Goal: Register for event/course

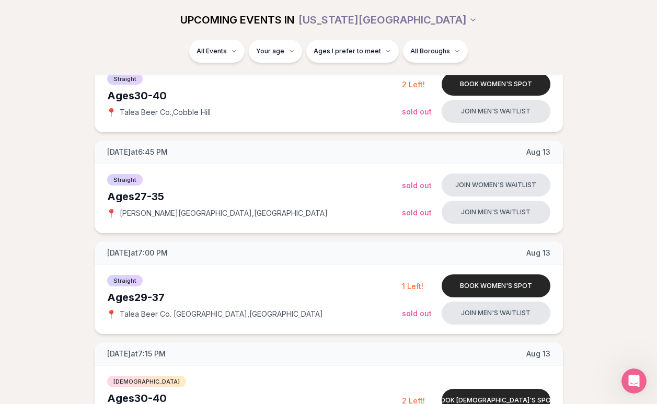
scroll to position [178, 0]
click at [241, 119] on div "Straight Ages [DEMOGRAPHIC_DATA] 📍 Talea Beer Co. , [GEOGRAPHIC_DATA]" at bounding box center [254, 98] width 295 height 52
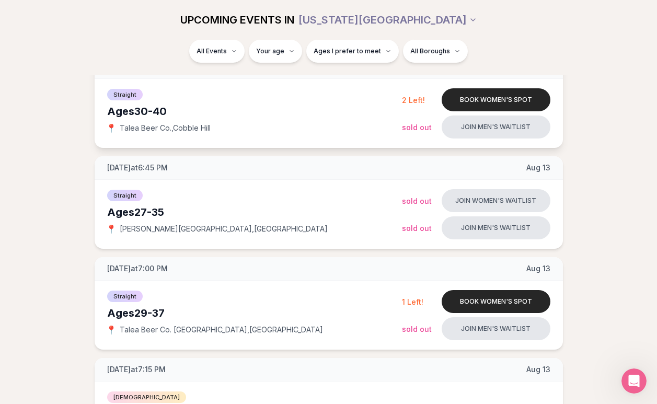
scroll to position [156, 0]
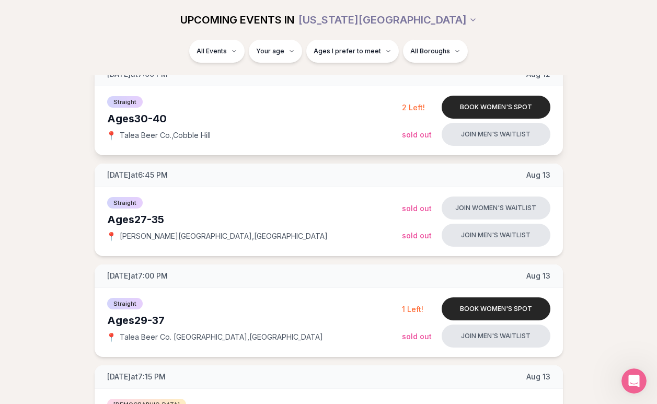
click at [199, 130] on span "Talea Beer Co. , [GEOGRAPHIC_DATA]" at bounding box center [165, 135] width 91 height 10
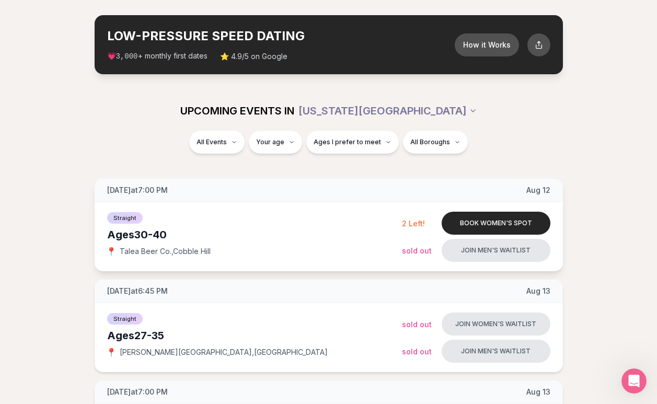
scroll to position [41, 0]
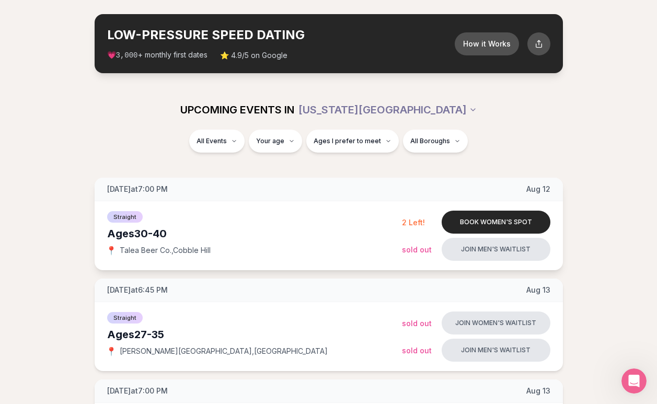
click at [168, 249] on span "Talea Beer Co. , [GEOGRAPHIC_DATA]" at bounding box center [165, 250] width 91 height 10
drag, startPoint x: 213, startPoint y: 250, endPoint x: 175, endPoint y: 248, distance: 37.7
click at [175, 248] on div "📍 Talea Beer Co. , [GEOGRAPHIC_DATA]" at bounding box center [254, 250] width 295 height 10
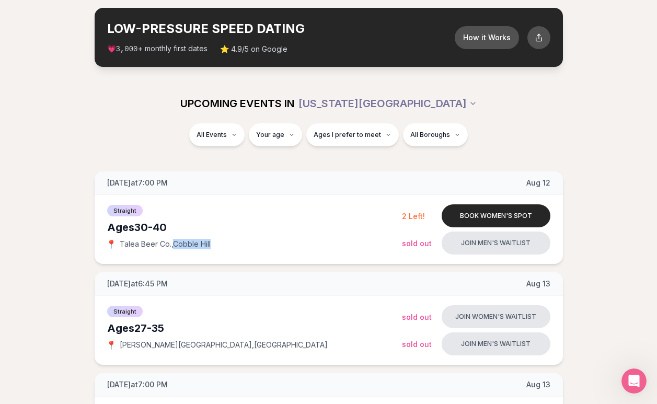
copy span "Cobble Hill"
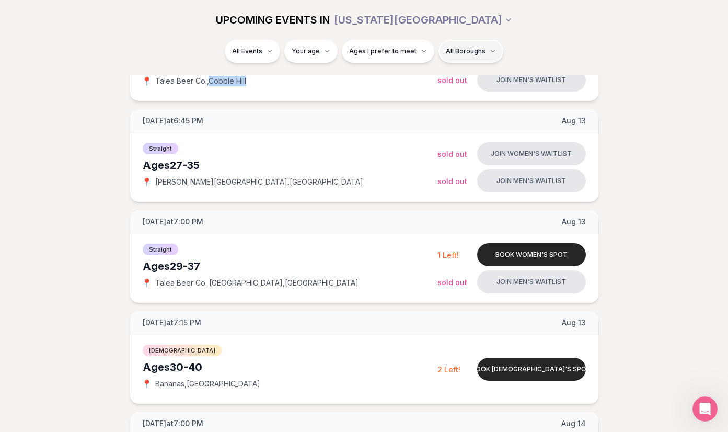
scroll to position [205, 0]
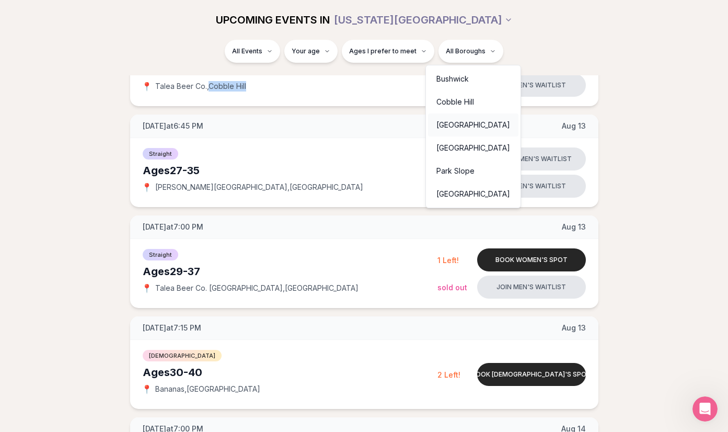
click at [476, 123] on div "[GEOGRAPHIC_DATA]" at bounding box center [473, 124] width 90 height 23
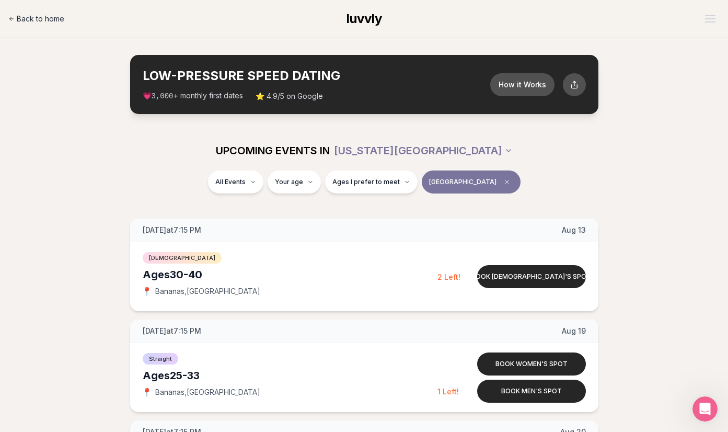
click at [55, 17] on span "Back to home" at bounding box center [41, 19] width 48 height 10
